Goal: Information Seeking & Learning: Learn about a topic

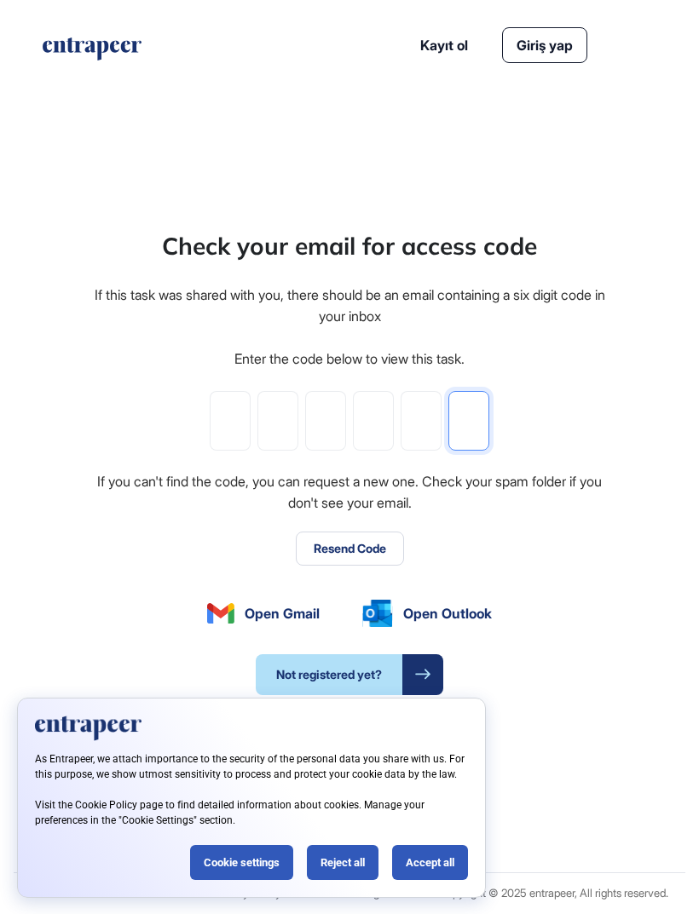
paste input "*"
type input "*"
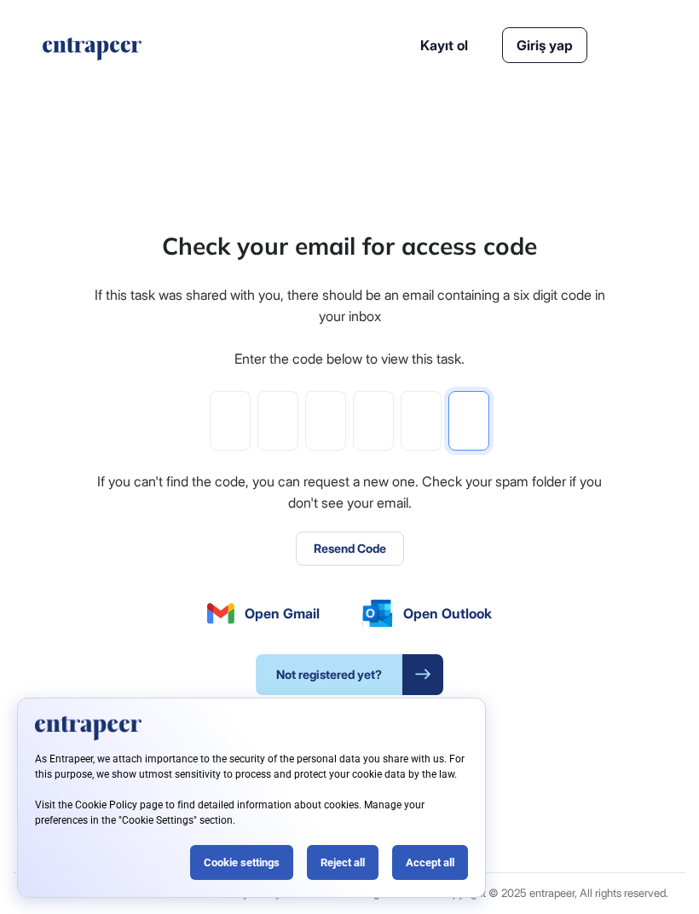
type input "*"
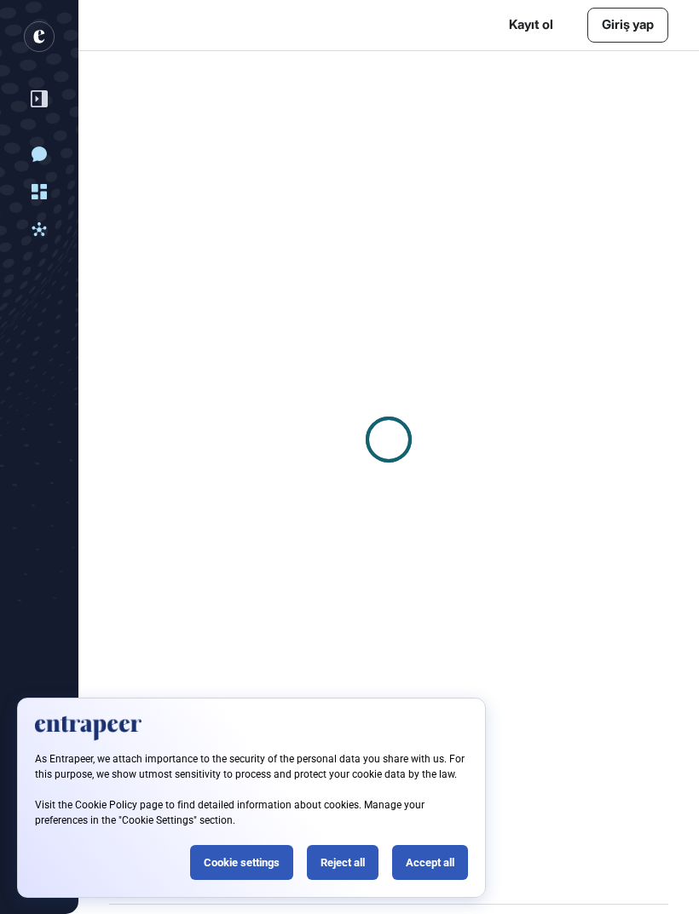
scroll to position [1, 1]
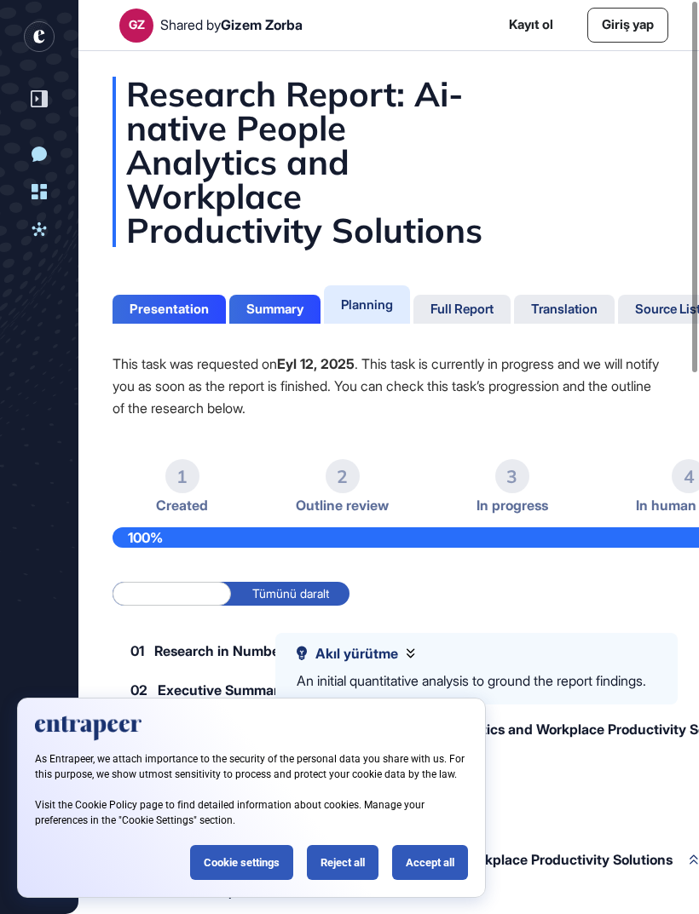
click at [466, 311] on div "Full Report" at bounding box center [461, 309] width 63 height 15
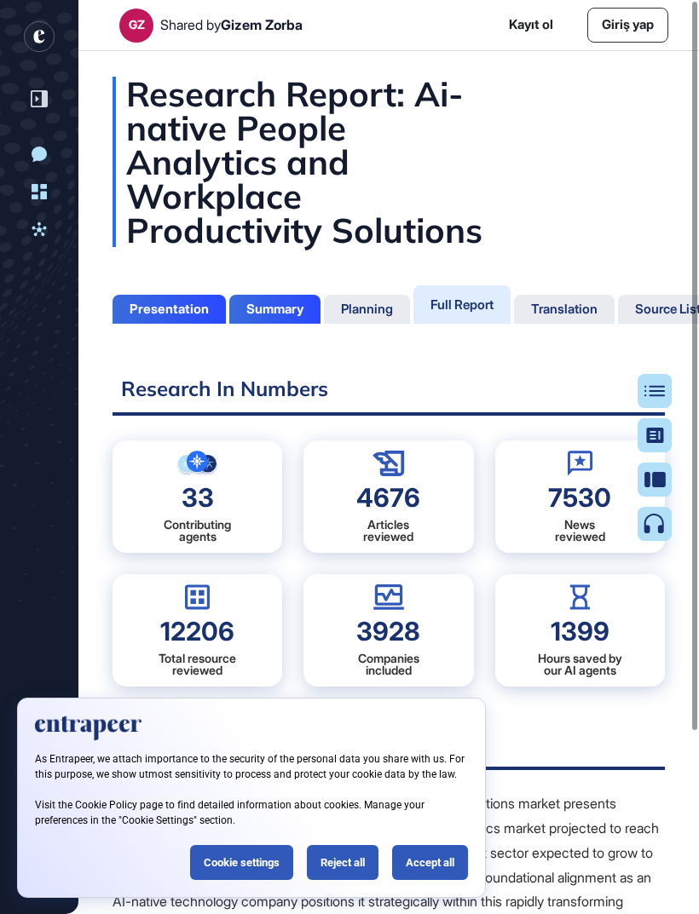
scroll to position [8, 1]
click at [337, 874] on div "Reject all" at bounding box center [343, 862] width 72 height 35
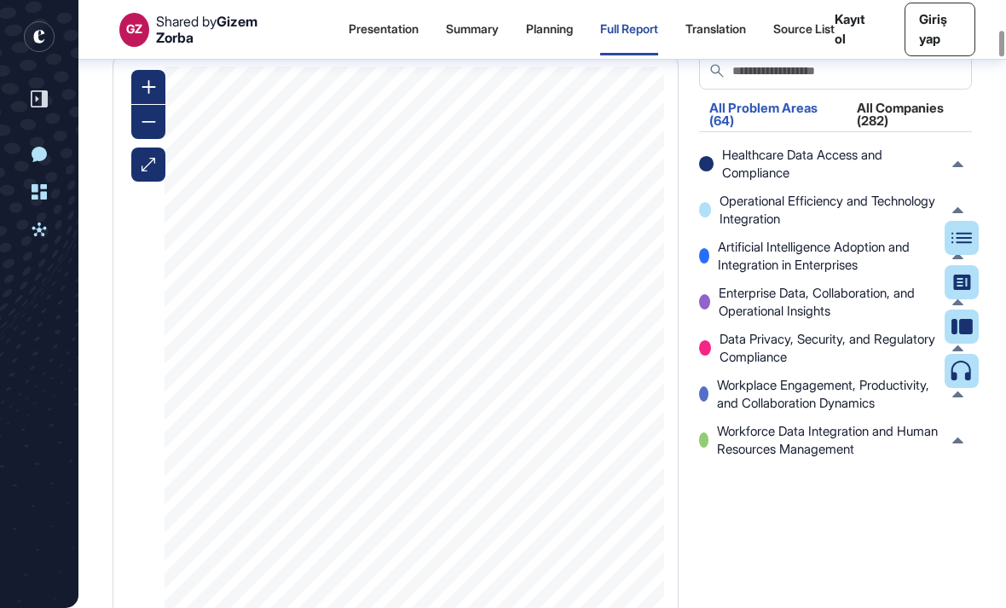
scroll to position [5219, 0]
click at [698, 132] on div "All Companies (282)" at bounding box center [908, 119] width 125 height 36
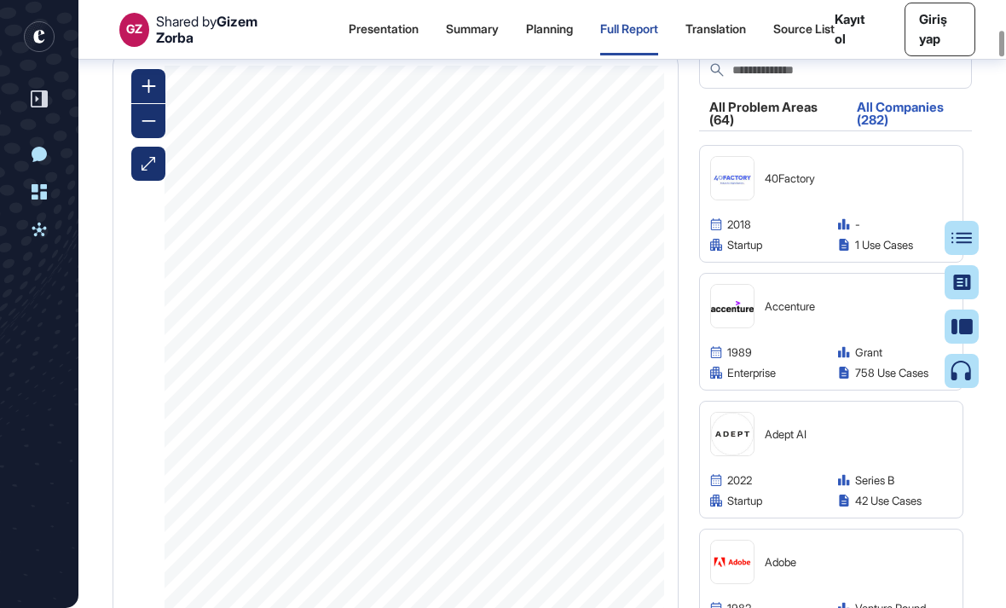
click at [698, 133] on div "All Problem Areas (64)" at bounding box center [767, 119] width 137 height 36
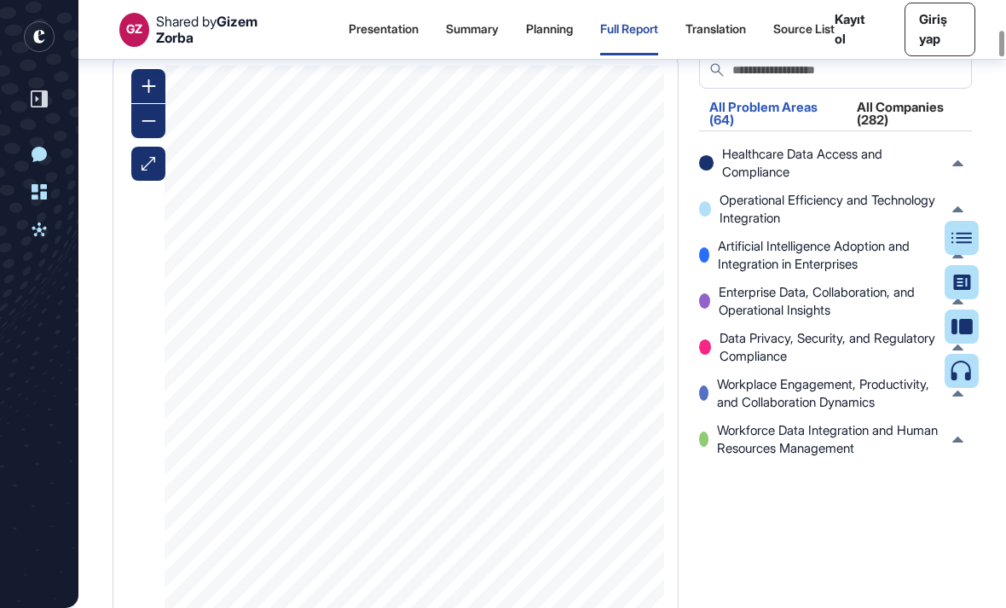
click at [698, 411] on span "Workplace Engagement, Productivity, and Collaboration Dynamics" at bounding box center [830, 393] width 227 height 36
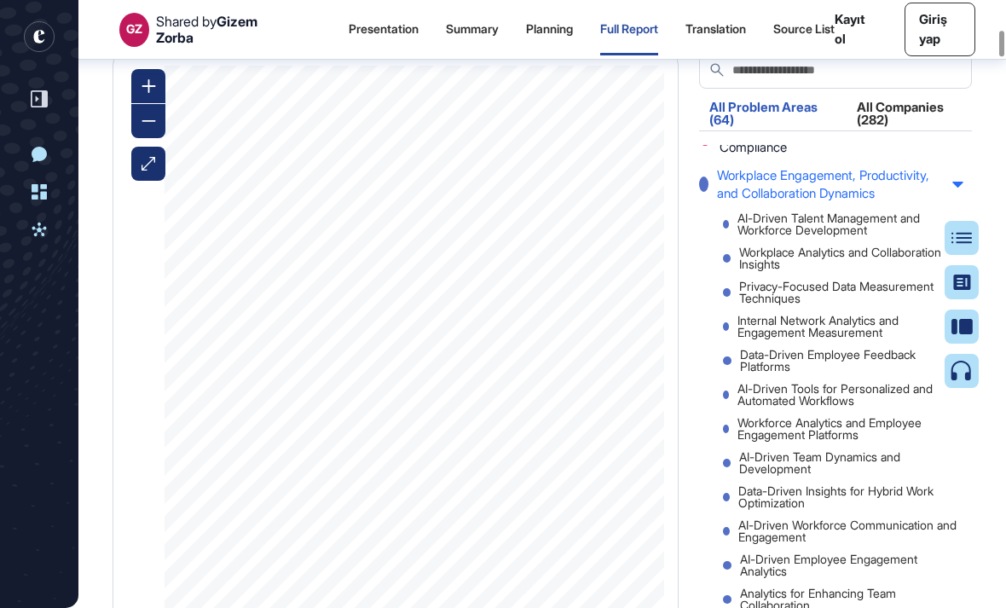
scroll to position [210, 0]
click at [698, 269] on div "Workplace Analytics and Collaboration Insights" at bounding box center [843, 257] width 240 height 24
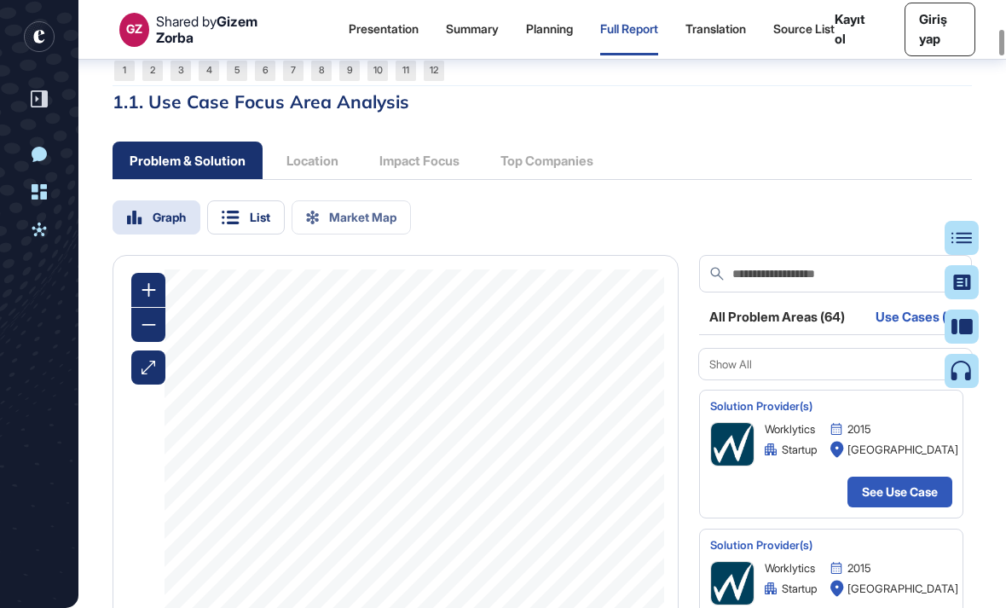
scroll to position [0, 0]
click at [698, 507] on link "See Use Case" at bounding box center [899, 491] width 105 height 31
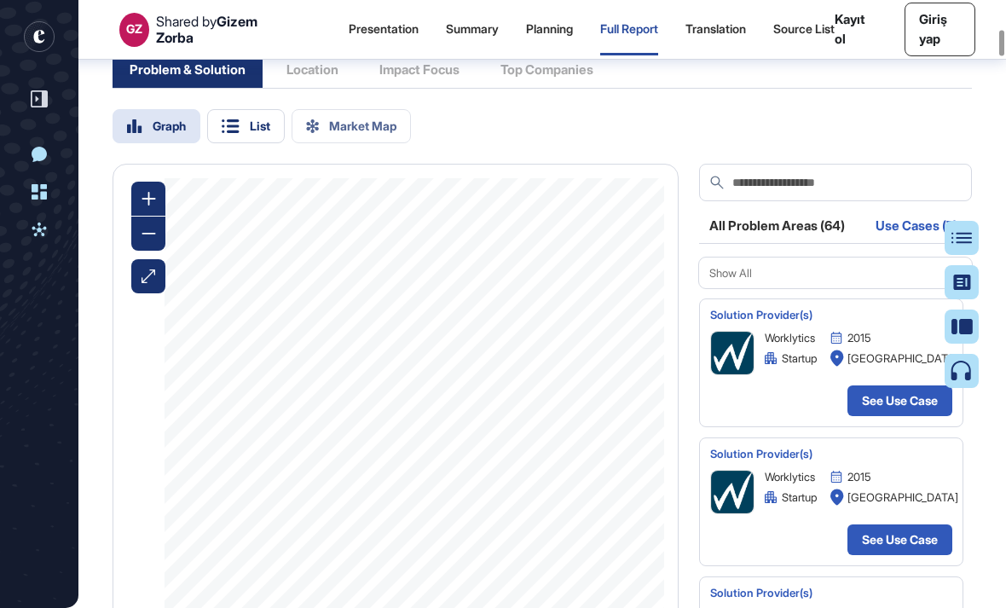
click at [698, 236] on div "All Problem Areas (64)" at bounding box center [777, 230] width 156 height 23
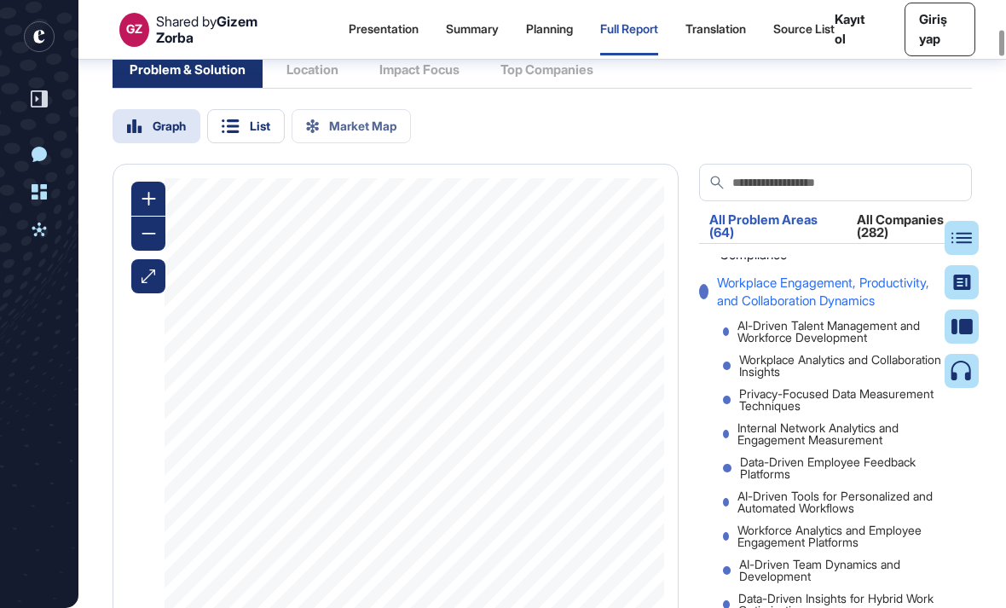
scroll to position [210, 0]
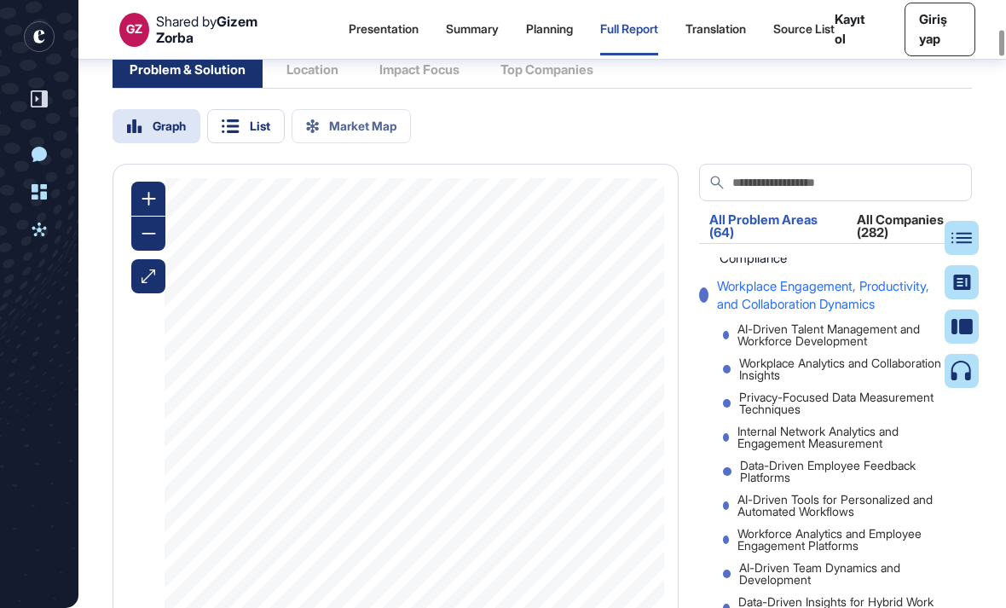
click at [698, 313] on div "Workplace Engagement, Productivity, and Collaboration Dynamics" at bounding box center [831, 295] width 264 height 36
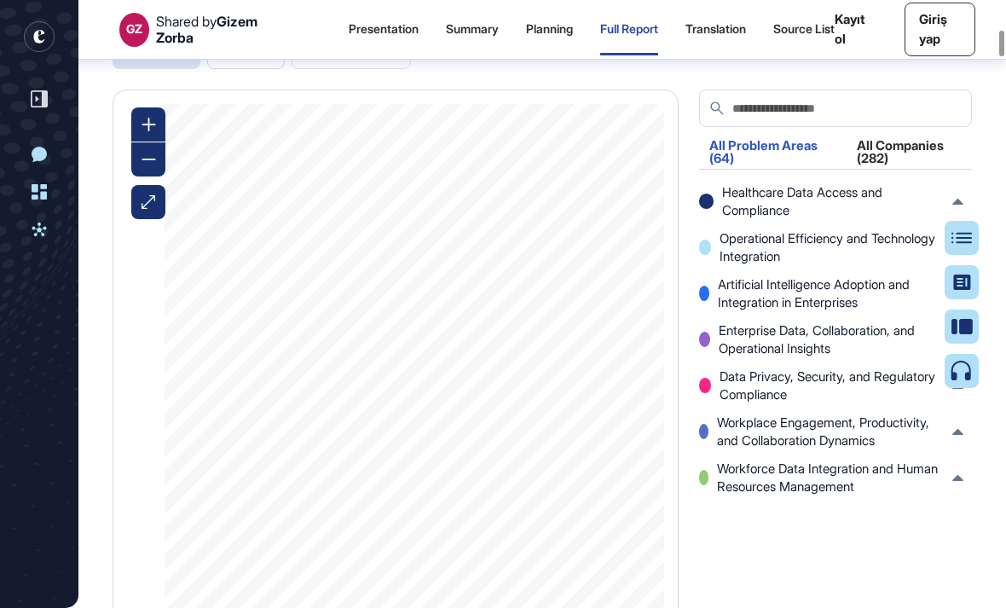
scroll to position [5197, 0]
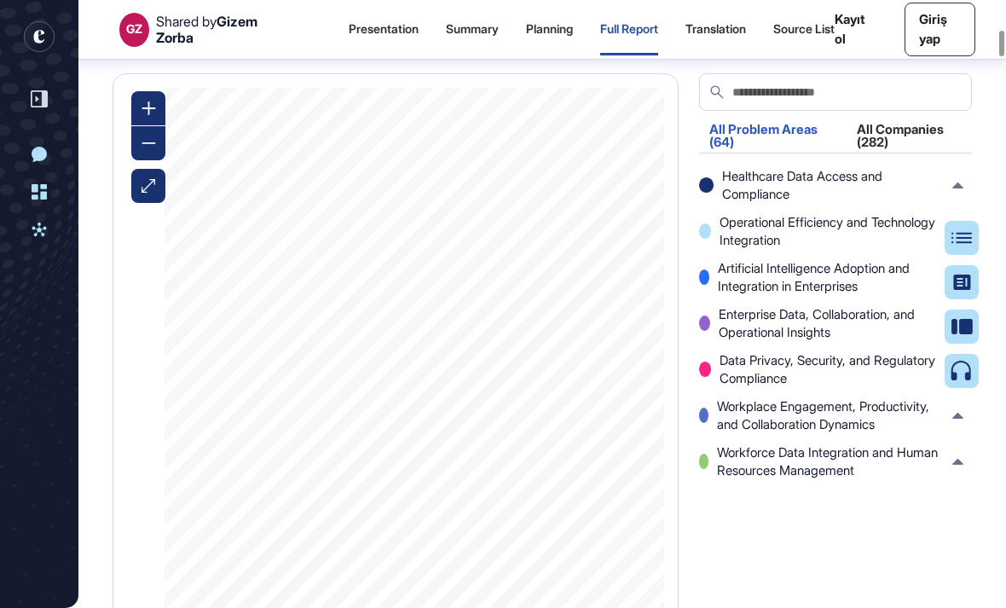
click at [698, 433] on span "Workplace Engagement, Productivity, and Collaboration Dynamics" at bounding box center [830, 415] width 227 height 36
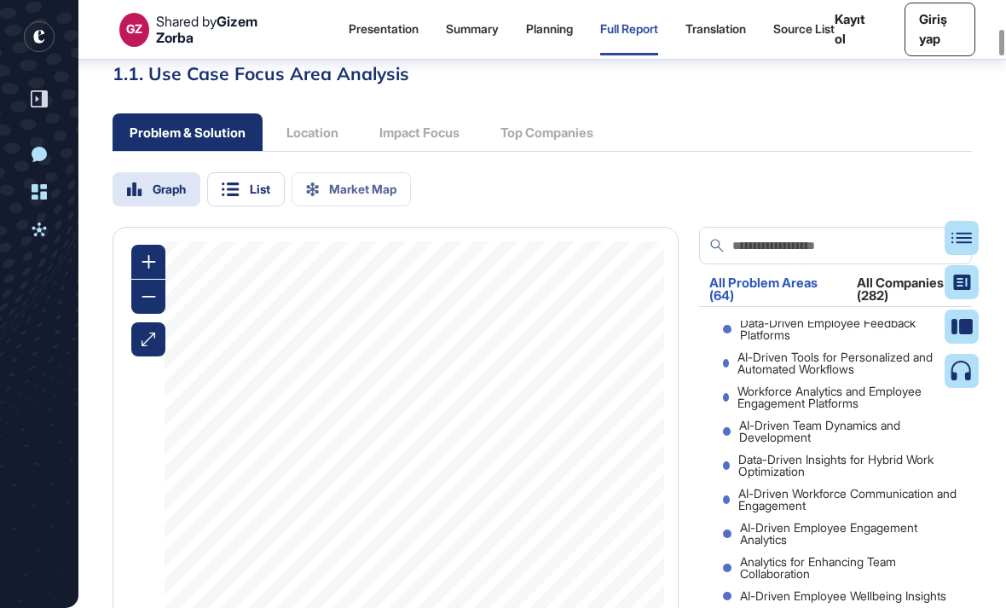
scroll to position [428, 0]
click at [698, 435] on div "AI-Driven Team Dynamics and Development" at bounding box center [843, 431] width 240 height 24
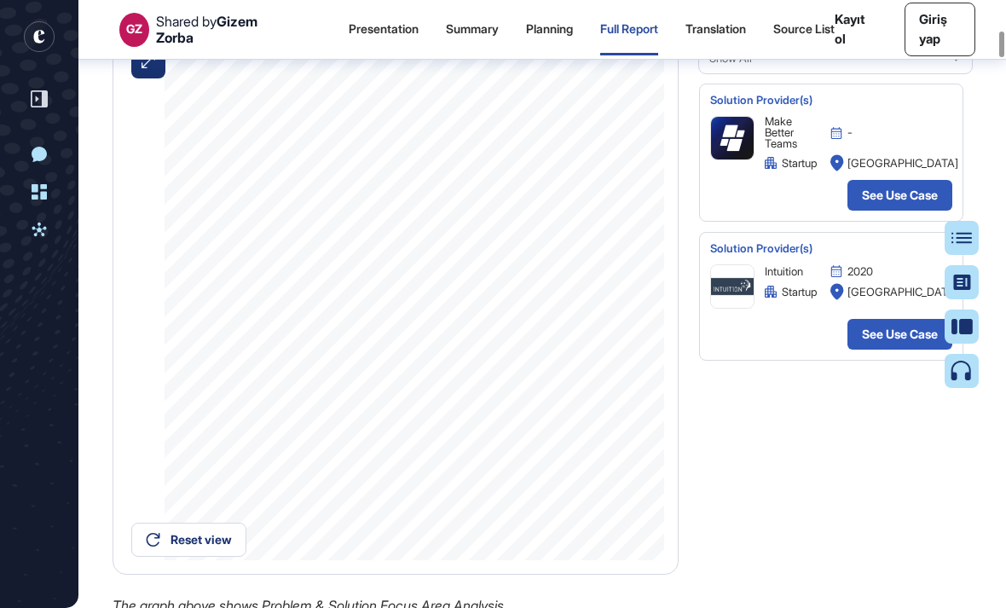
scroll to position [5288, 0]
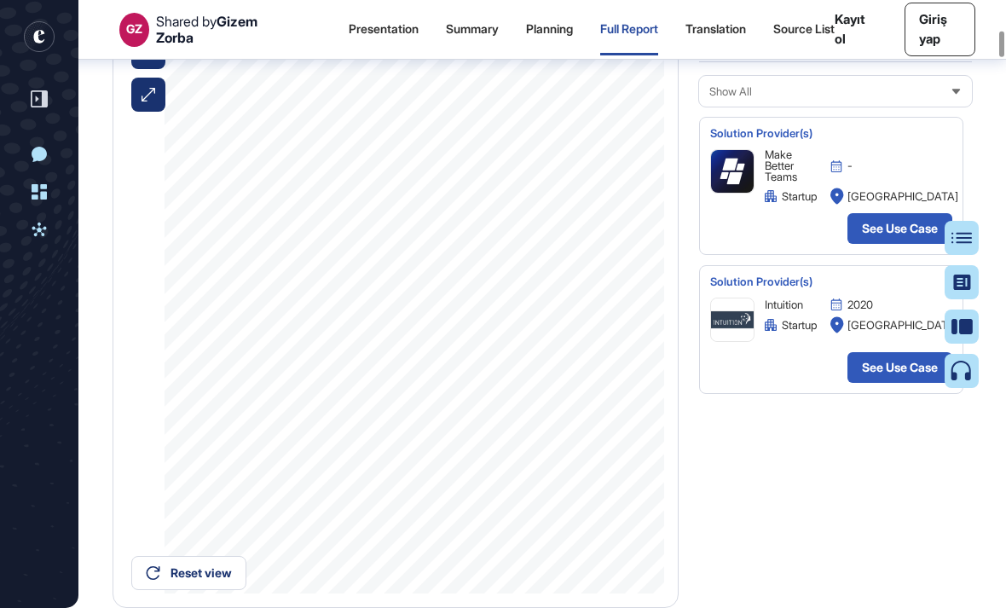
click at [698, 234] on link "See Use Case" at bounding box center [899, 228] width 105 height 31
click at [698, 383] on link "See Use Case" at bounding box center [899, 367] width 105 height 31
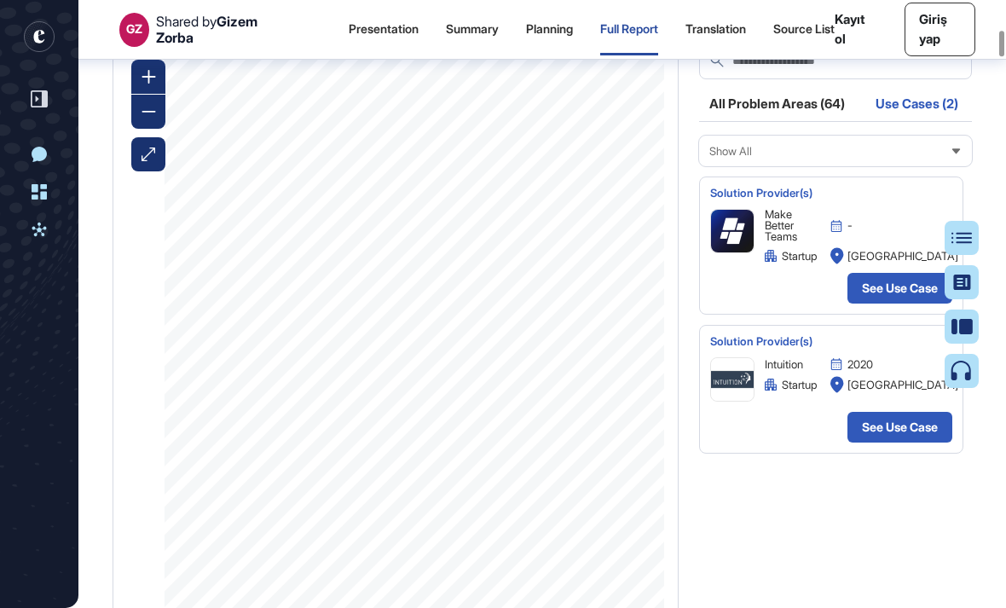
scroll to position [5278, 0]
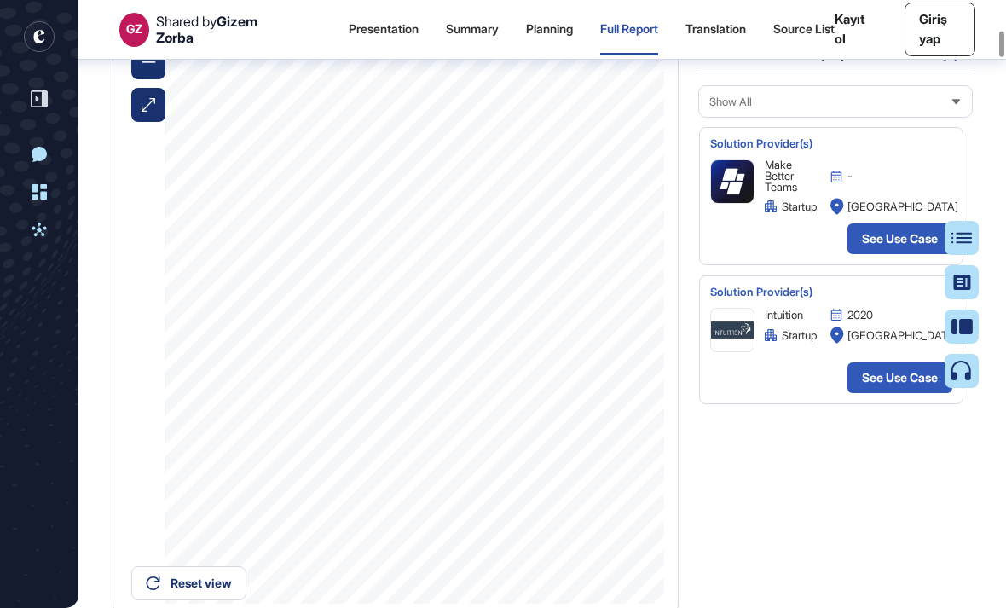
click at [698, 247] on link "See Use Case" at bounding box center [899, 238] width 105 height 31
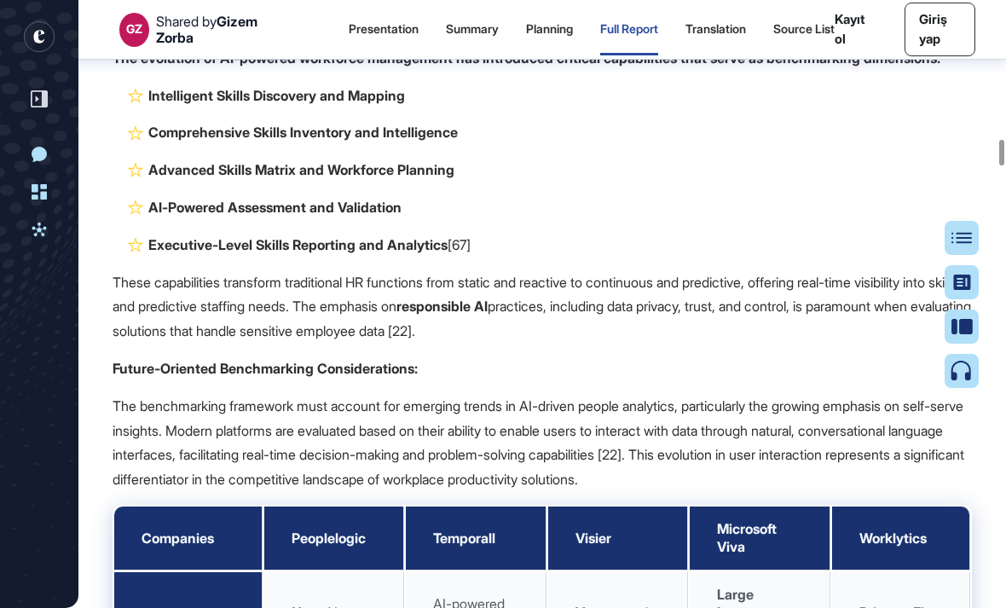
scroll to position [24718, 0]
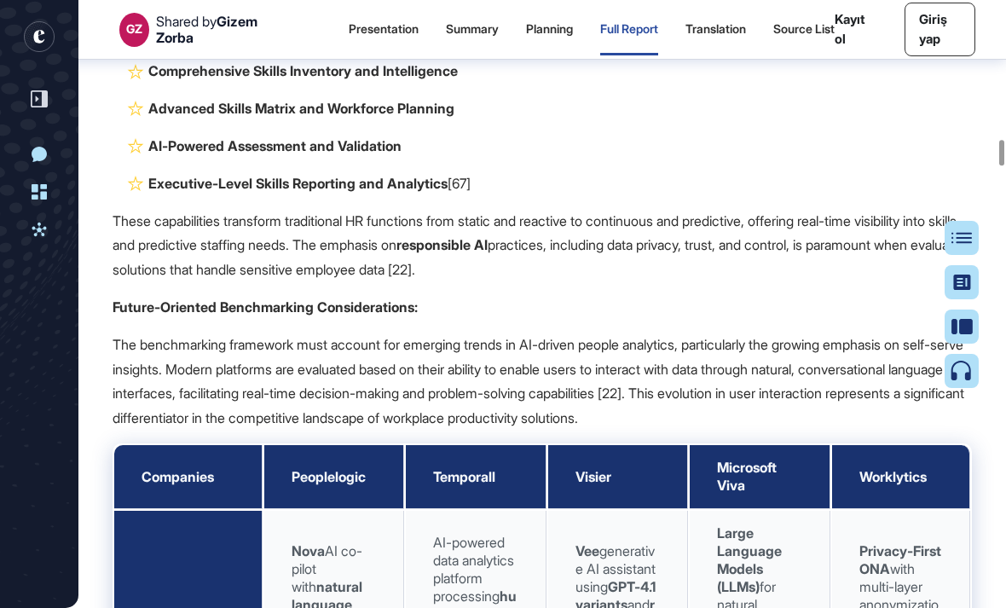
click at [684, 196] on p "Executive-Level Skills Reporting and Analytics [67]" at bounding box center [548, 183] width 846 height 25
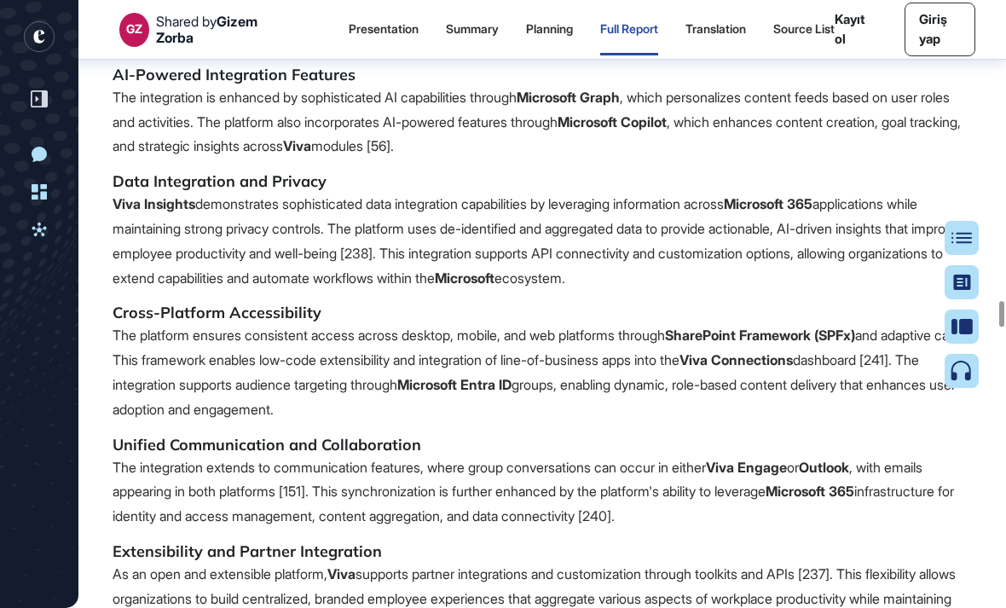
scroll to position [53628, 0]
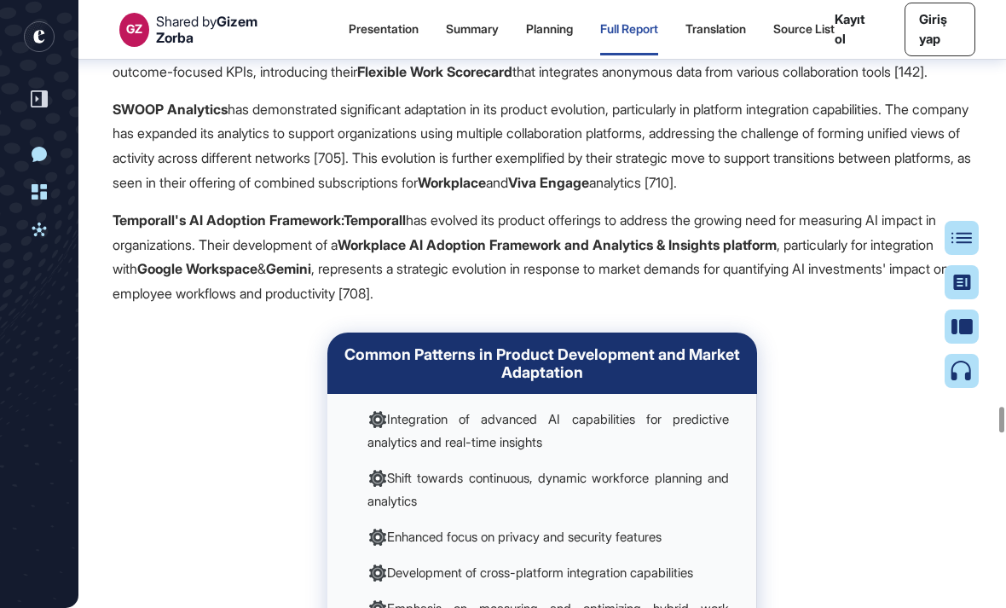
scroll to position [72424, 0]
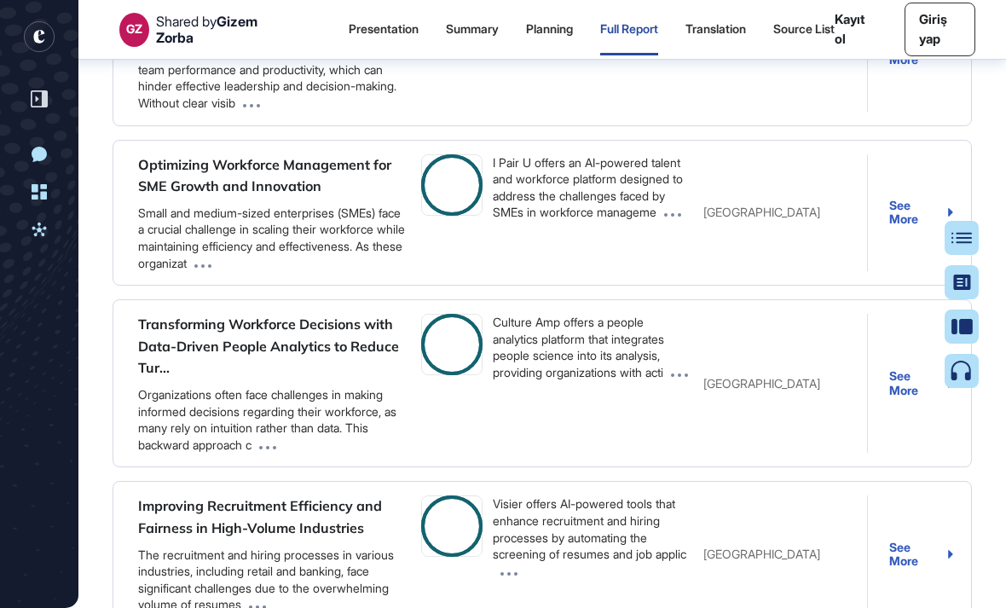
scroll to position [110103, 0]
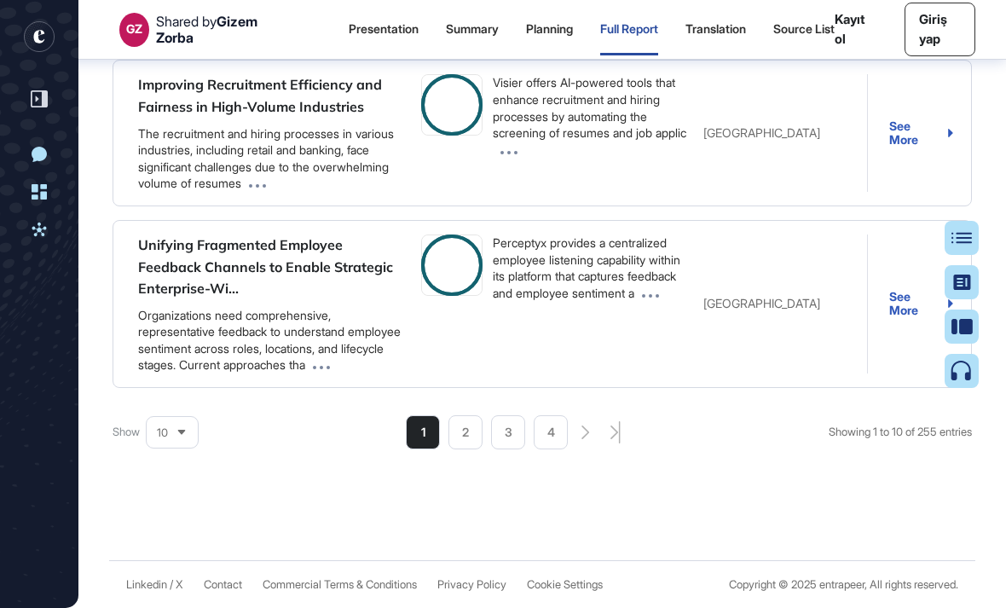
scroll to position [110765, 0]
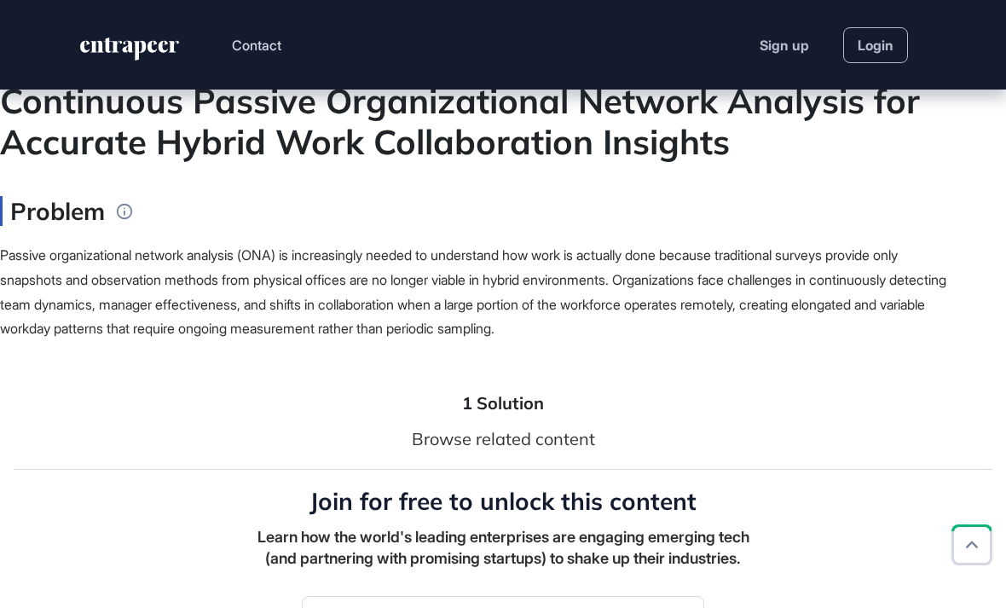
scroll to position [205, 0]
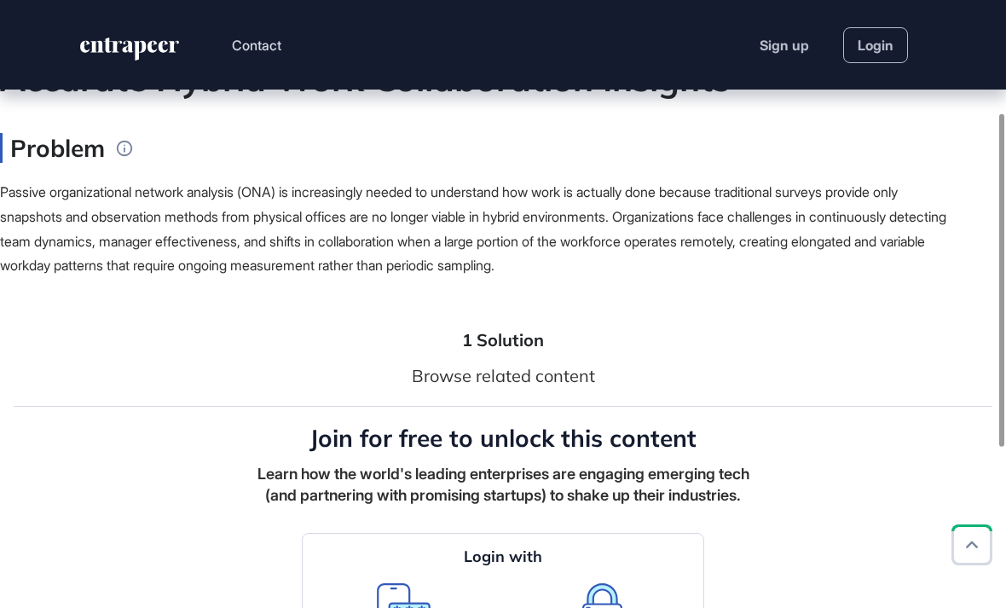
click at [576, 374] on div "Browse related content" at bounding box center [503, 376] width 183 height 26
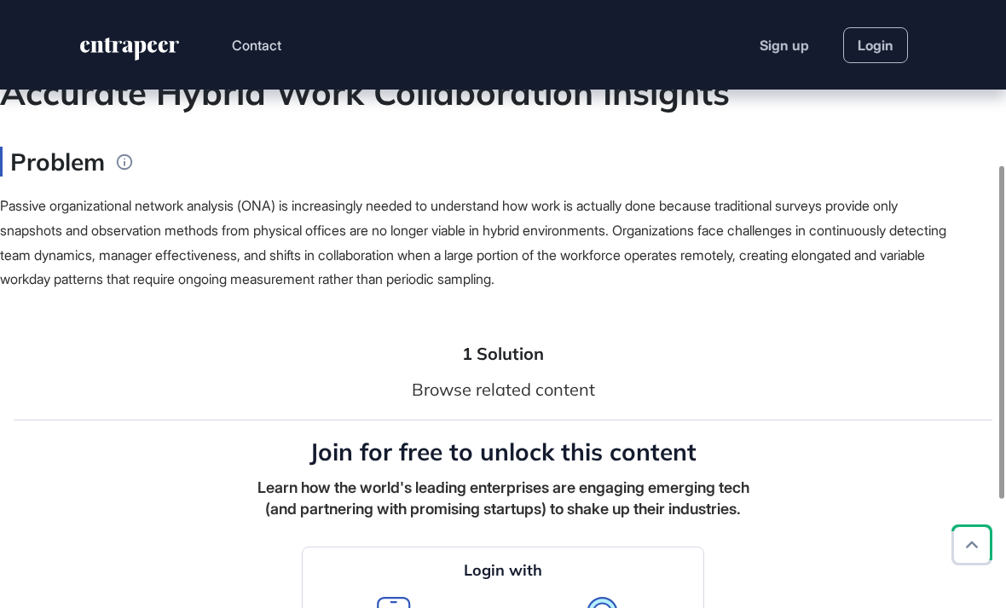
scroll to position [49, 0]
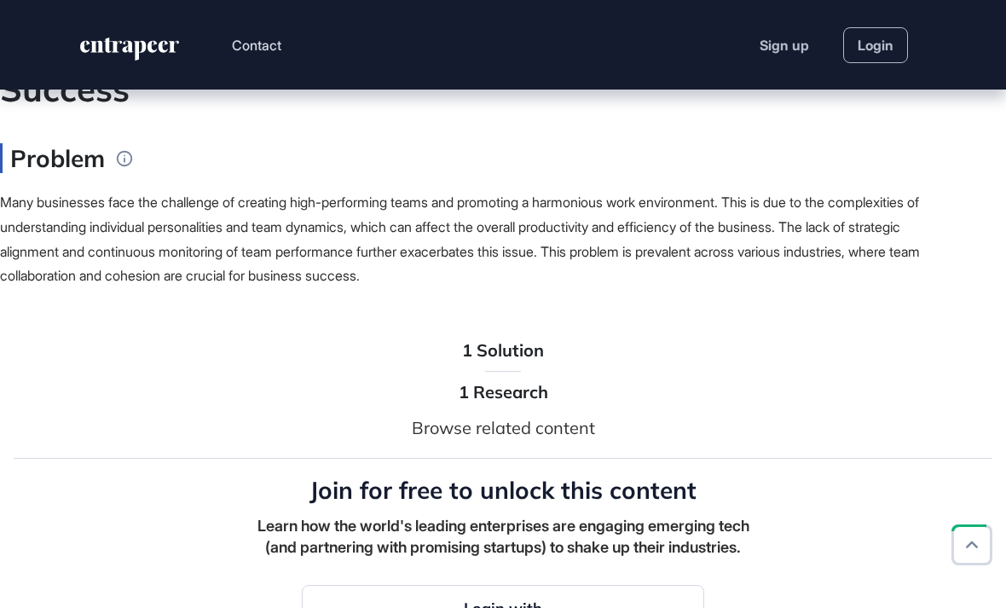
scroll to position [196, 0]
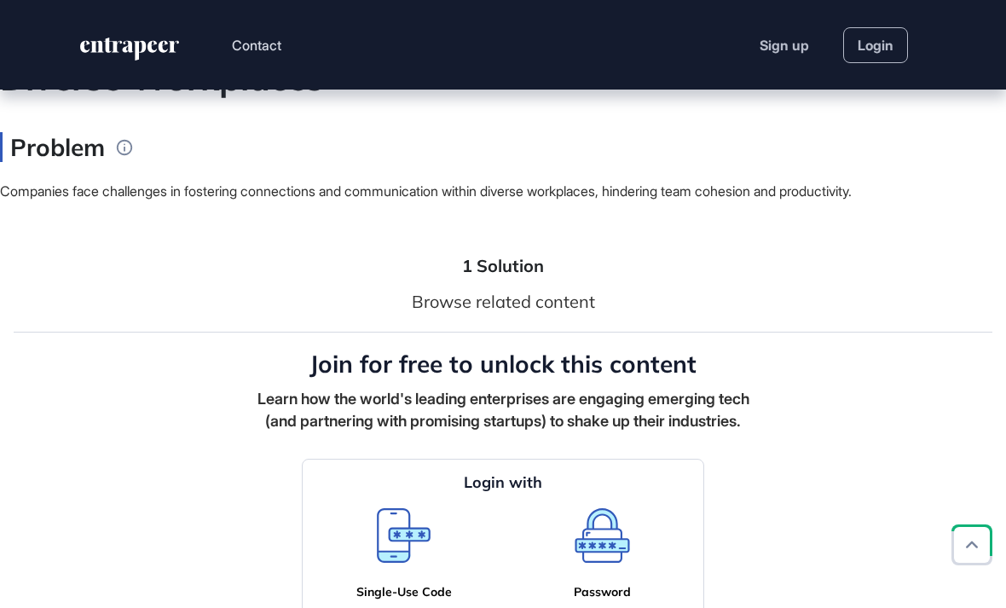
scroll to position [61, 0]
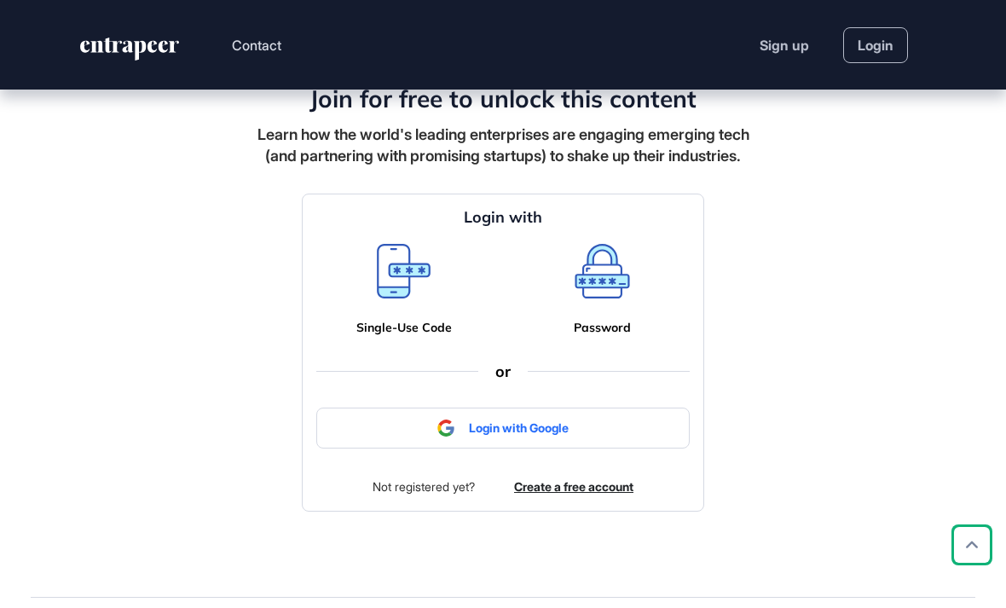
scroll to position [585, 0]
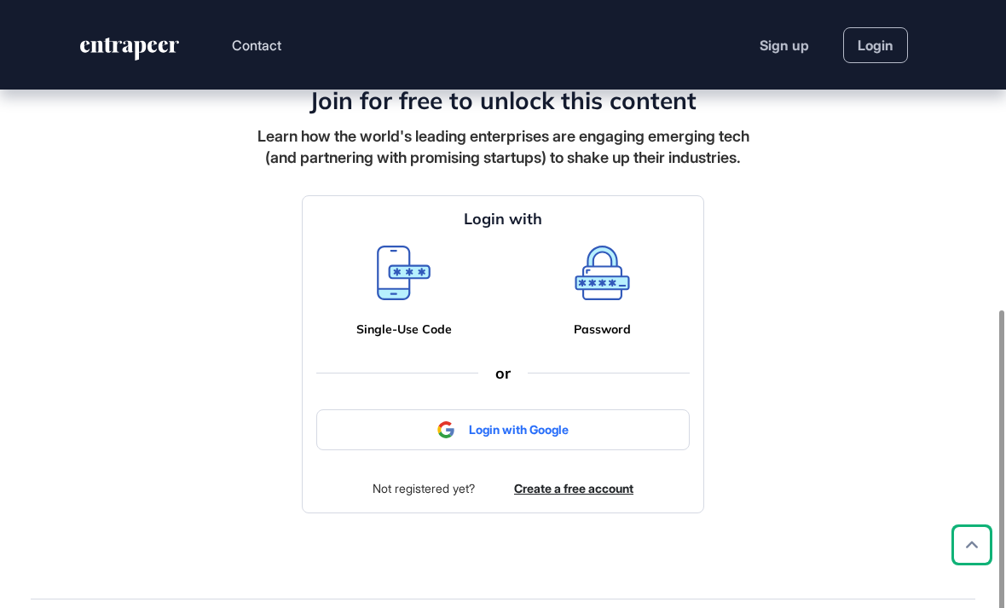
click at [401, 297] on icon at bounding box center [404, 283] width 48 height 30
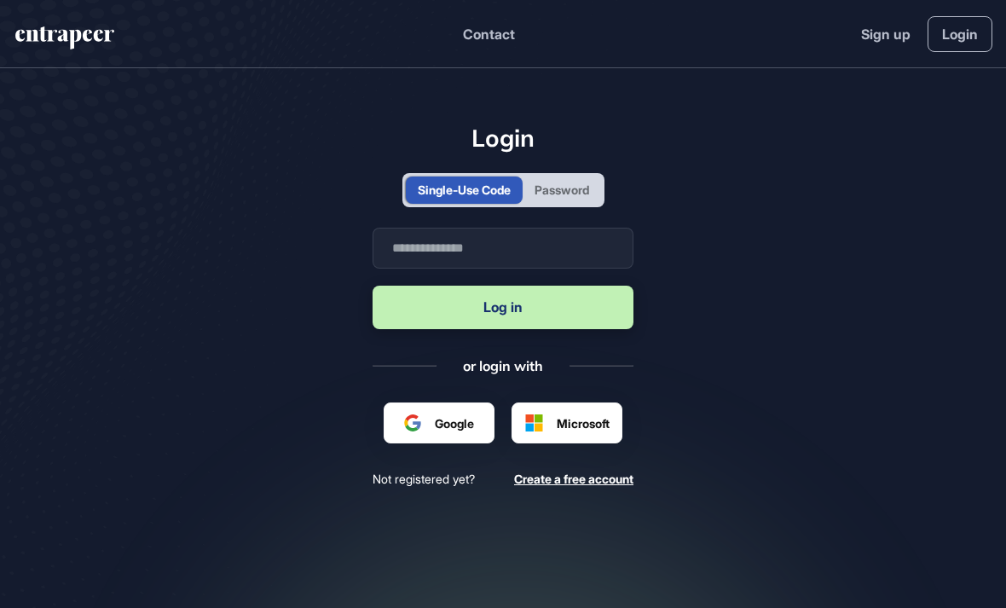
scroll to position [1, 1]
click at [397, 268] on input "text" at bounding box center [502, 248] width 261 height 41
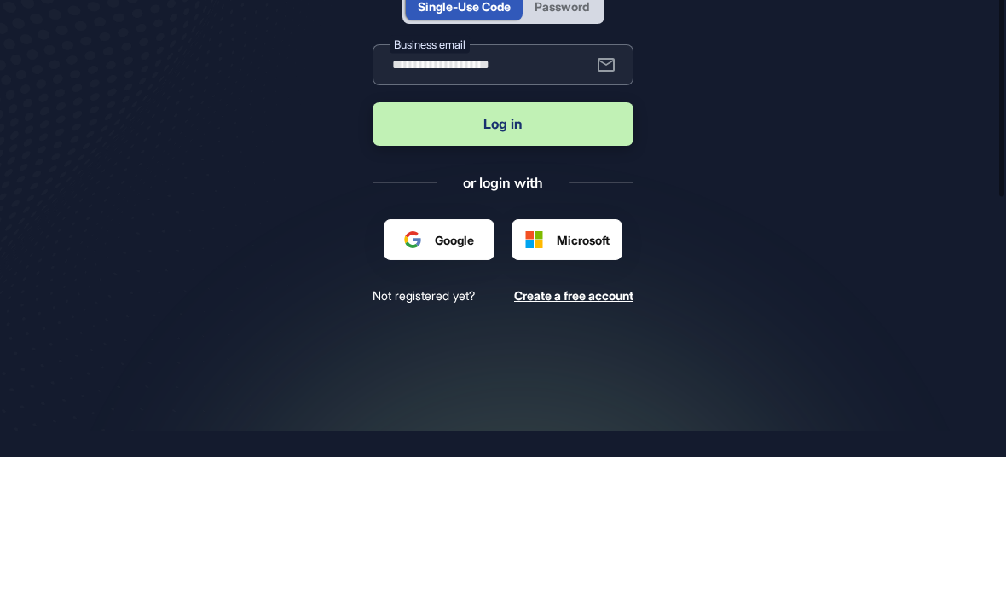
scroll to position [22, 0]
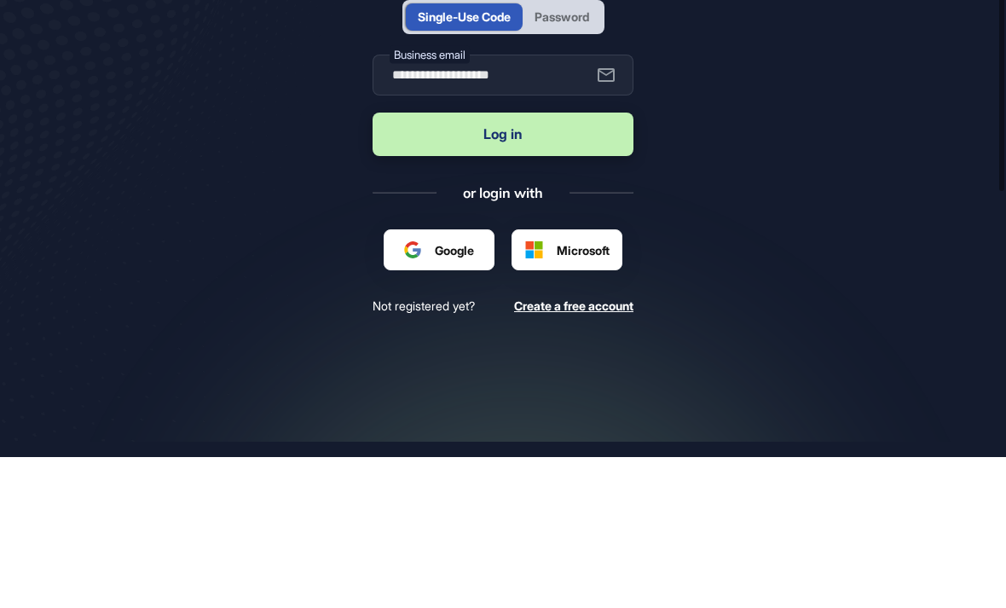
click at [520, 263] on button "Log in" at bounding box center [502, 284] width 261 height 43
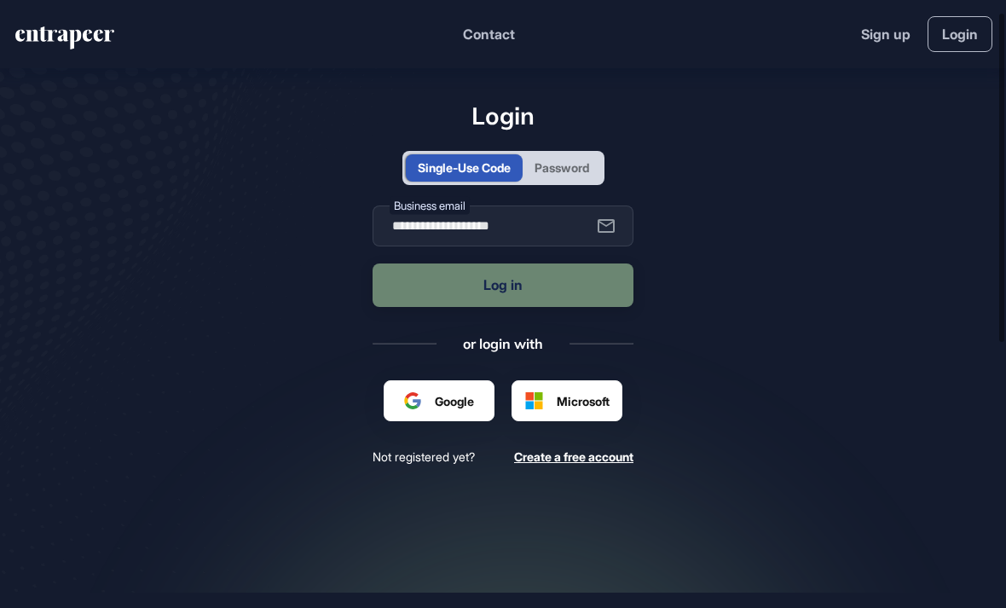
type input "**********"
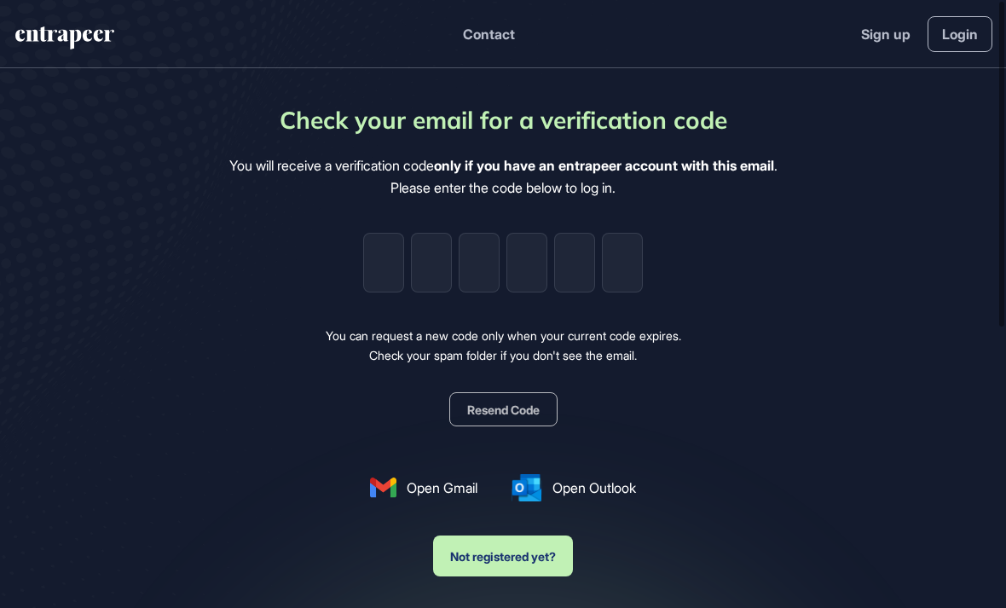
click at [379, 233] on input "tel" at bounding box center [383, 263] width 41 height 60
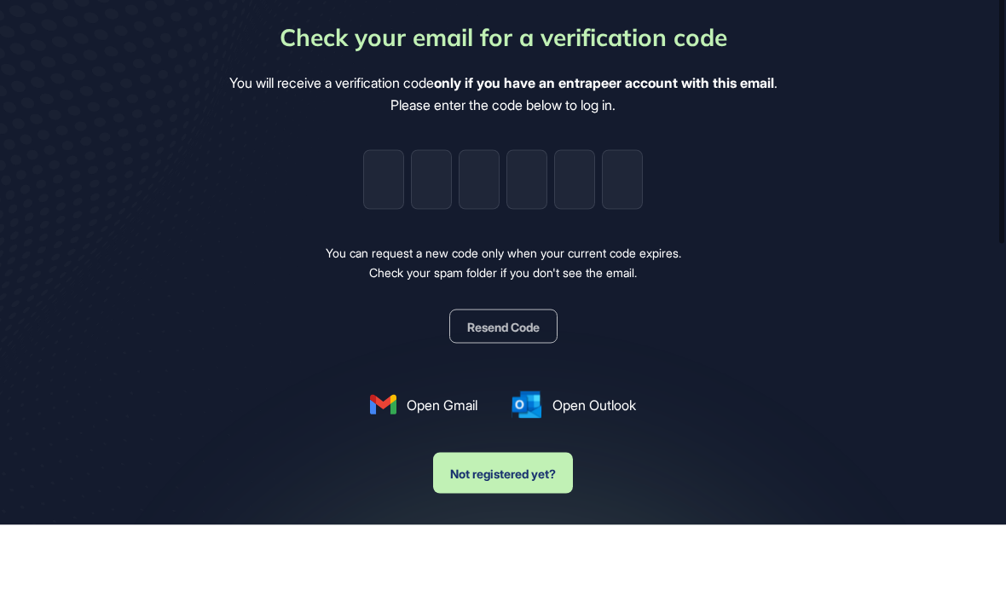
click at [389, 233] on input "tel" at bounding box center [383, 263] width 41 height 60
paste input "*"
type input "*"
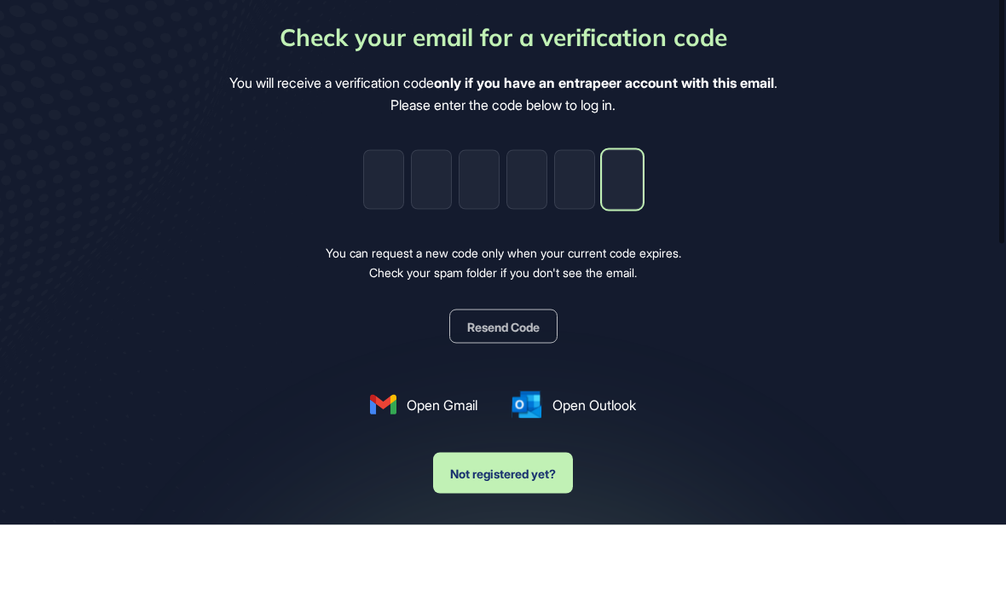
type input "*"
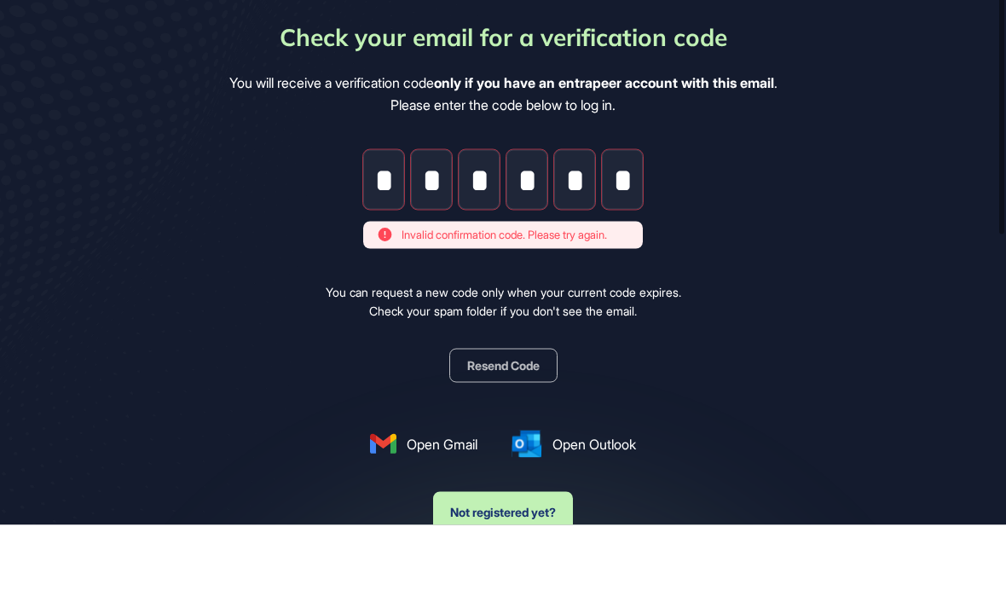
scroll to position [0, 0]
